Goal: Task Accomplishment & Management: Use online tool/utility

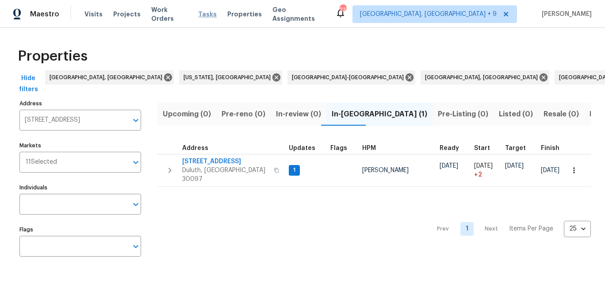
click at [201, 13] on span "Tasks" at bounding box center [207, 14] width 19 height 6
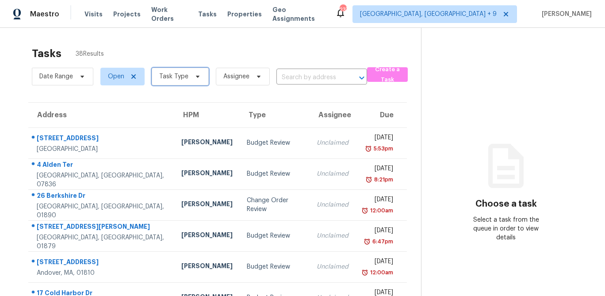
click at [176, 77] on span "Task Type" at bounding box center [173, 76] width 29 height 9
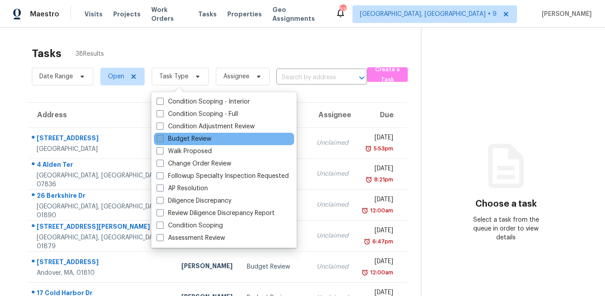
click at [170, 140] on label "Budget Review" at bounding box center [184, 138] width 55 height 9
click at [162, 140] on input "Budget Review" at bounding box center [160, 137] width 6 height 6
checkbox input "true"
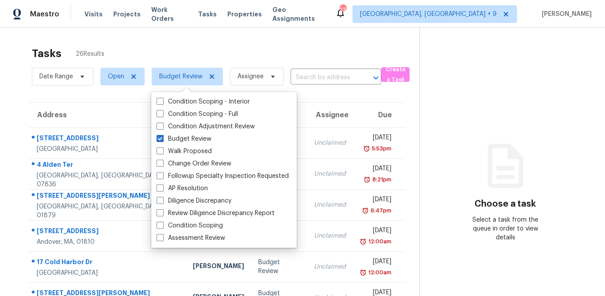
click at [23, 126] on div "Address HPM Type Assignee Due 8 Alpine St Port Jefferson Station, NY, 11776 Pet…" at bounding box center [216, 269] width 405 height 335
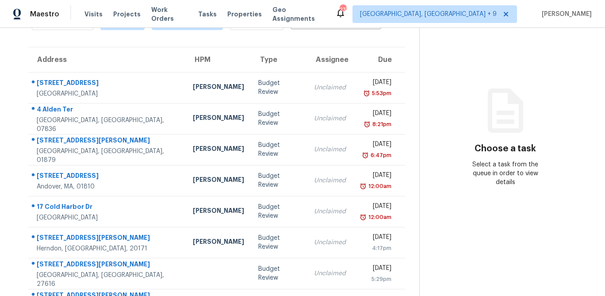
scroll to position [164, 0]
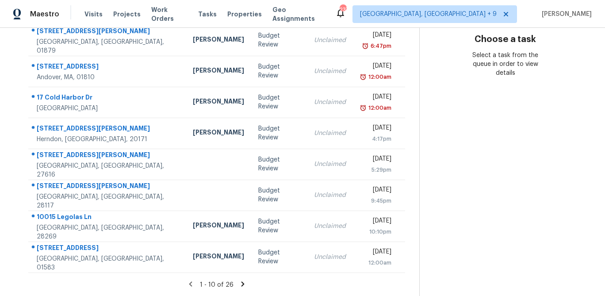
click at [243, 284] on icon at bounding box center [243, 284] width 8 height 8
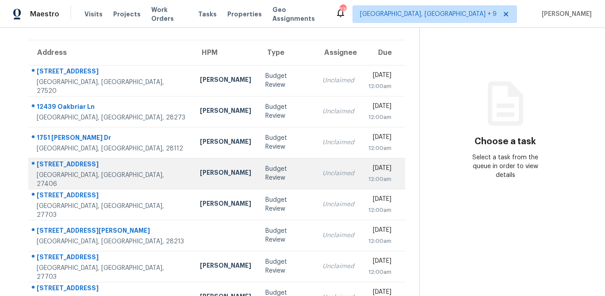
scroll to position [163, 0]
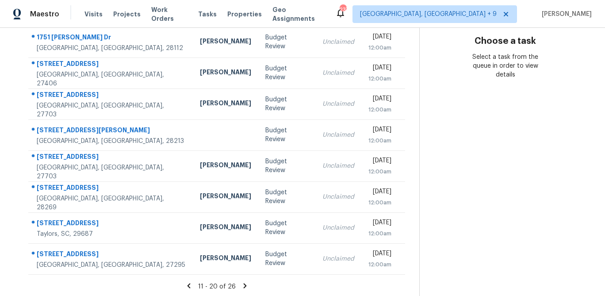
click at [188, 287] on icon at bounding box center [189, 286] width 8 height 8
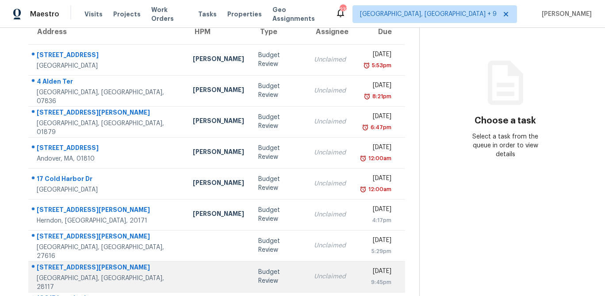
scroll to position [26, 0]
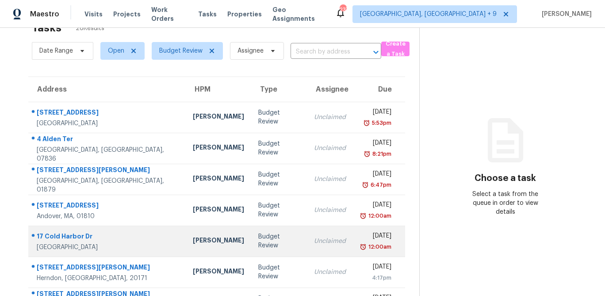
click at [100, 251] on td "17 Cold Harbor Dr Northborough, MA, 01532" at bounding box center [106, 240] width 157 height 31
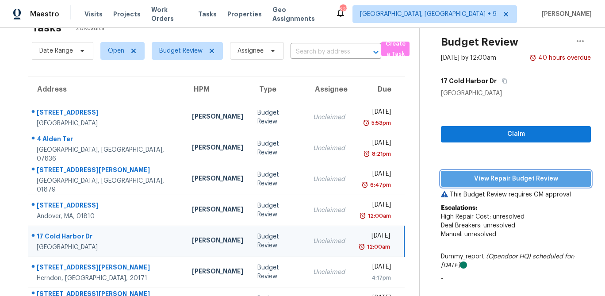
click at [513, 175] on span "View Repair Budget Review" at bounding box center [516, 178] width 136 height 11
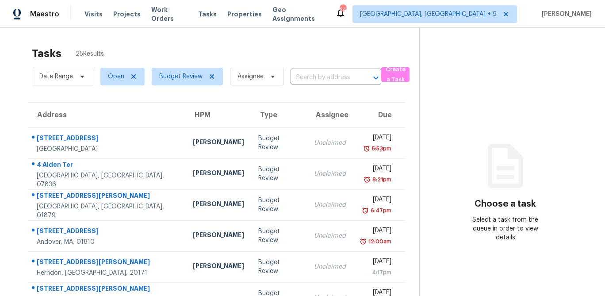
scroll to position [19, 0]
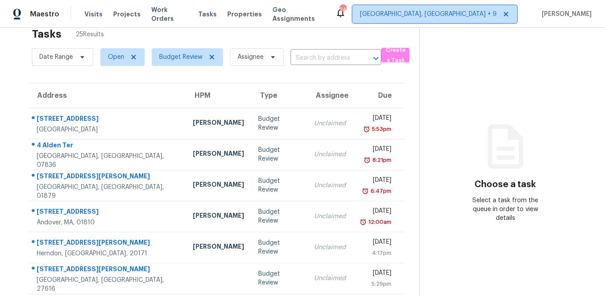
click at [472, 20] on span "[GEOGRAPHIC_DATA], [GEOGRAPHIC_DATA] + 9" at bounding box center [434, 14] width 164 height 18
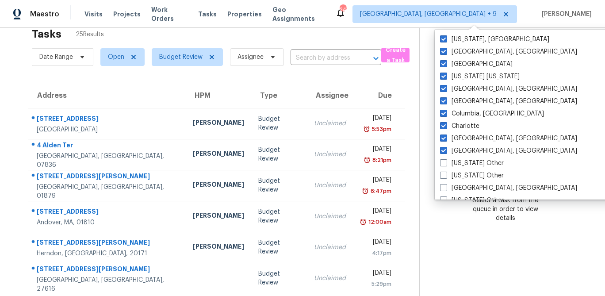
click at [416, 60] on div "Date Range Open Budget Review Assignee ​ Create a Task" at bounding box center [225, 57] width 387 height 23
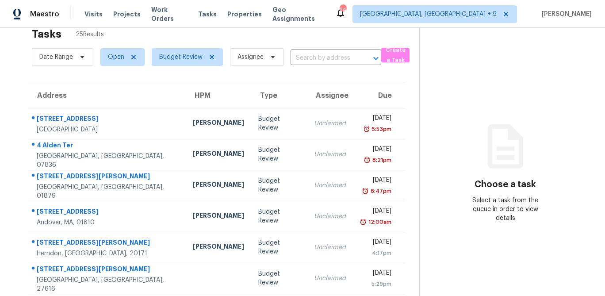
scroll to position [0, 0]
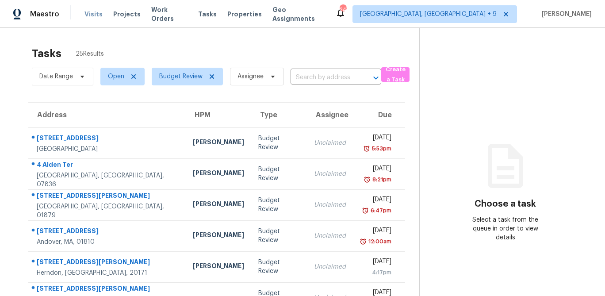
click at [92, 13] on span "Visits" at bounding box center [93, 14] width 18 height 9
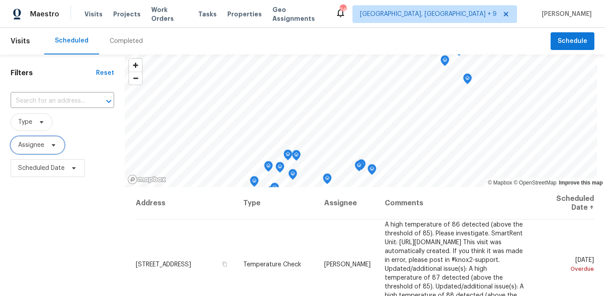
click at [29, 144] on span "Assignee" at bounding box center [31, 145] width 26 height 9
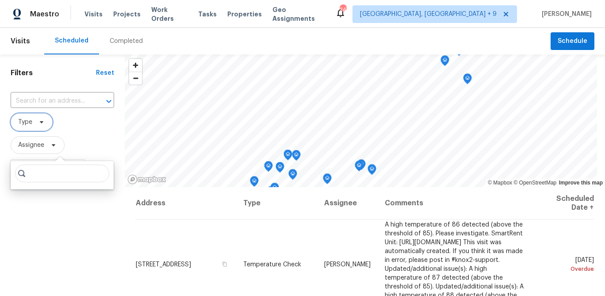
click at [34, 119] on span "Type" at bounding box center [32, 122] width 42 height 18
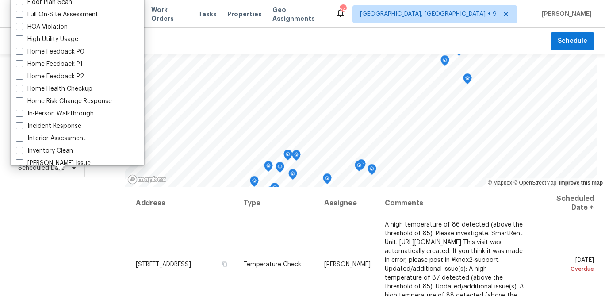
scroll to position [240, 0]
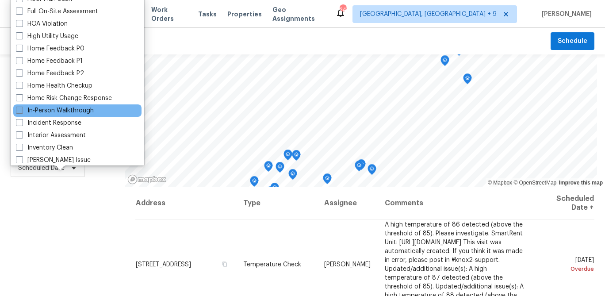
click at [44, 110] on label "In-Person Walkthrough" at bounding box center [55, 110] width 78 height 9
click at [22, 110] on input "In-Person Walkthrough" at bounding box center [19, 109] width 6 height 6
checkbox input "true"
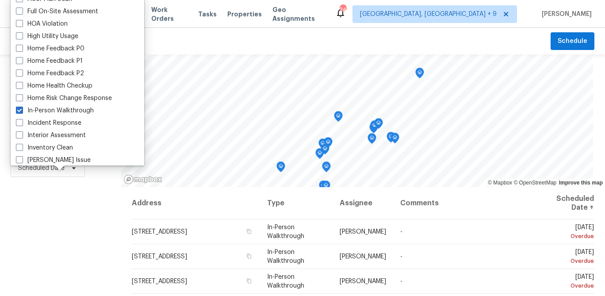
click at [10, 204] on div "Filters Reset ​ In-Person Walkthrough Assignee Scheduled Date" at bounding box center [60, 238] width 121 height 369
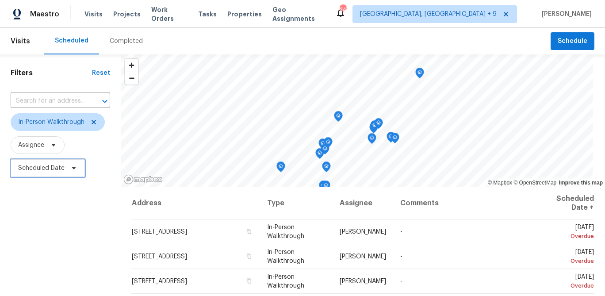
click at [50, 165] on span "Scheduled Date" at bounding box center [41, 168] width 46 height 9
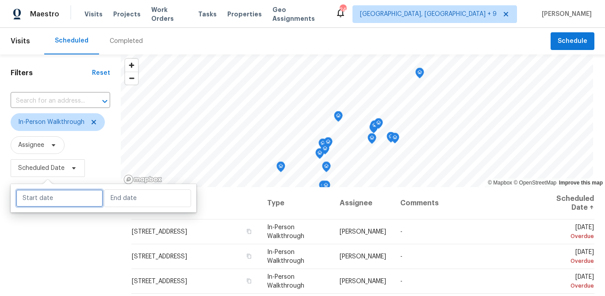
click at [44, 199] on input "text" at bounding box center [59, 198] width 87 height 18
select select "9"
select select "2025"
select select "10"
select select "2025"
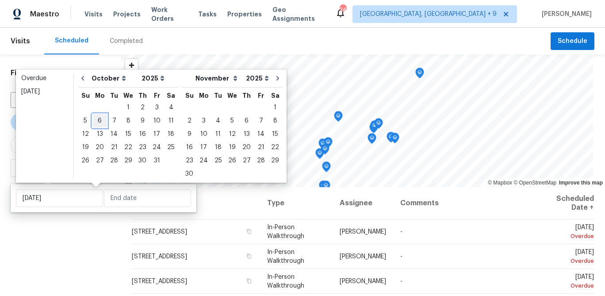
click at [100, 118] on div "6" at bounding box center [99, 121] width 15 height 12
type input "[DATE]"
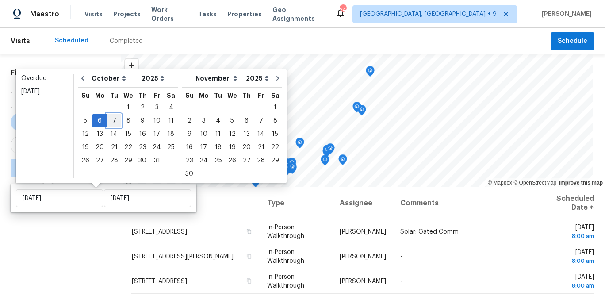
click at [111, 119] on div "7" at bounding box center [114, 121] width 14 height 12
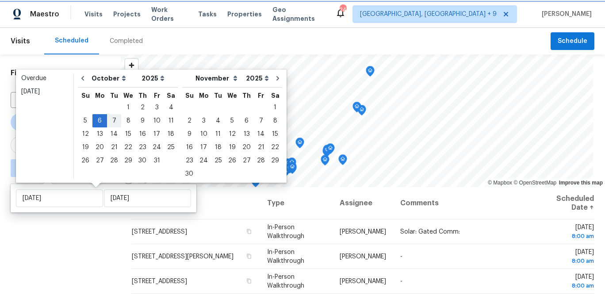
type input "Tue, Oct 07"
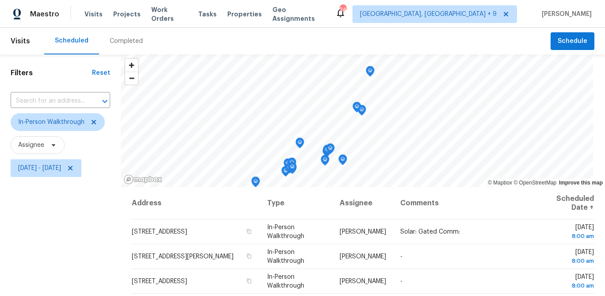
click at [51, 248] on div "Filters Reset ​ In-Person Walkthrough Assignee Mon, Oct 06 - Tue, Oct 07" at bounding box center [60, 238] width 121 height 369
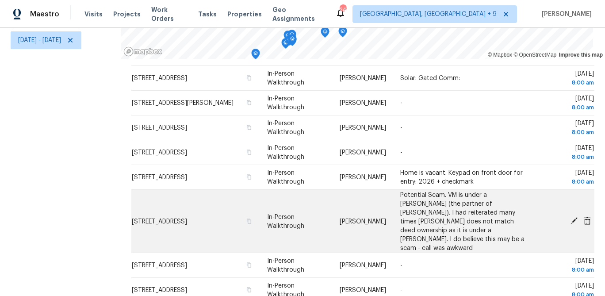
scroll to position [347, 0]
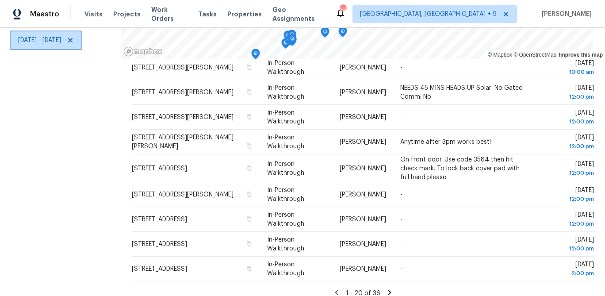
click at [61, 45] on span "Mon, Oct 06 - Tue, Oct 07" at bounding box center [39, 40] width 43 height 9
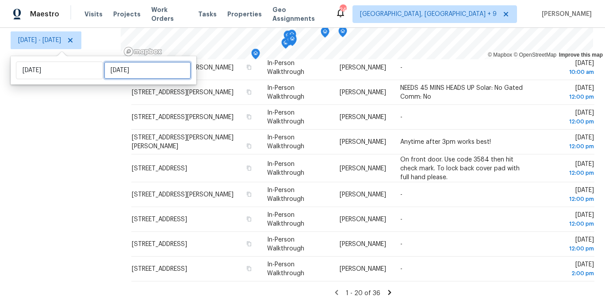
click at [133, 68] on input "Tue, Oct 07" at bounding box center [147, 70] width 87 height 18
select select "9"
select select "2025"
select select "10"
select select "2025"
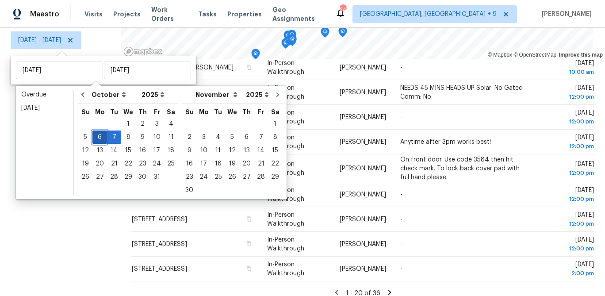
click at [100, 138] on div "6" at bounding box center [99, 137] width 15 height 12
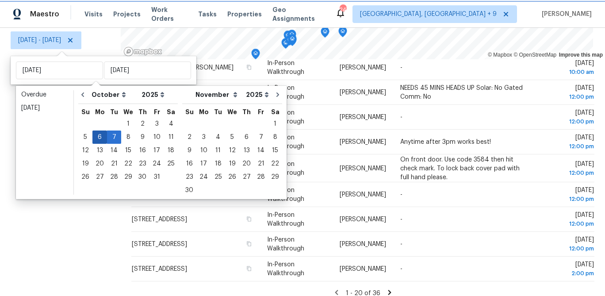
type input "[DATE]"
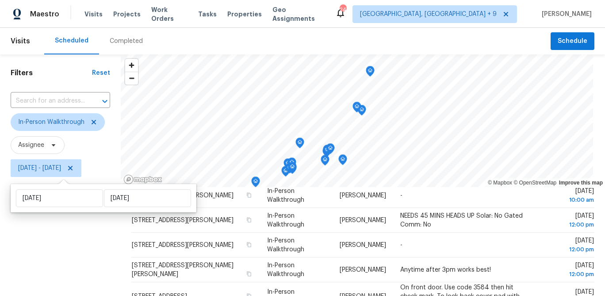
click at [64, 243] on div "Filters Reset ​ In-Person Walkthrough Assignee Mon, Oct 06 - Mon, Oct 06" at bounding box center [60, 238] width 121 height 369
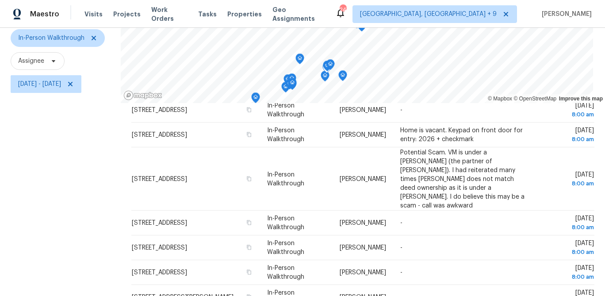
scroll to position [111, 0]
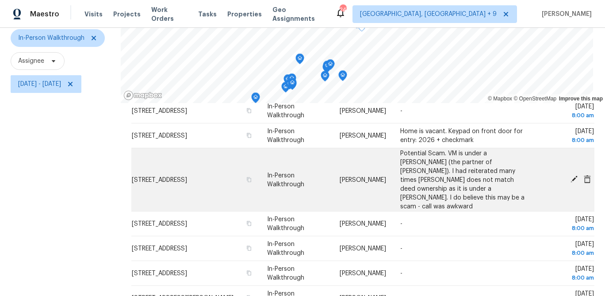
click at [442, 172] on span "Potential Scam. VM is under a [PERSON_NAME] (the partner of [PERSON_NAME]). I h…" at bounding box center [462, 179] width 124 height 59
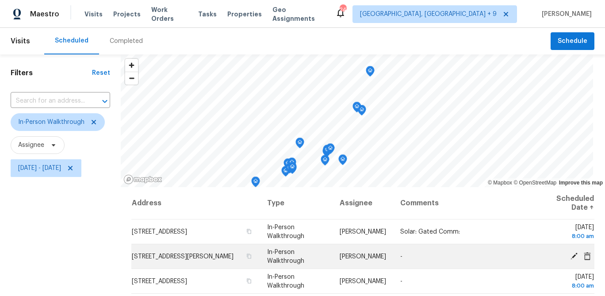
scroll to position [133, 0]
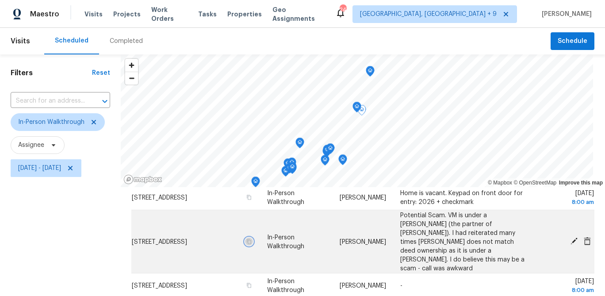
click at [248, 241] on icon "button" at bounding box center [248, 240] width 5 height 5
